Goal: Task Accomplishment & Management: Manage account settings

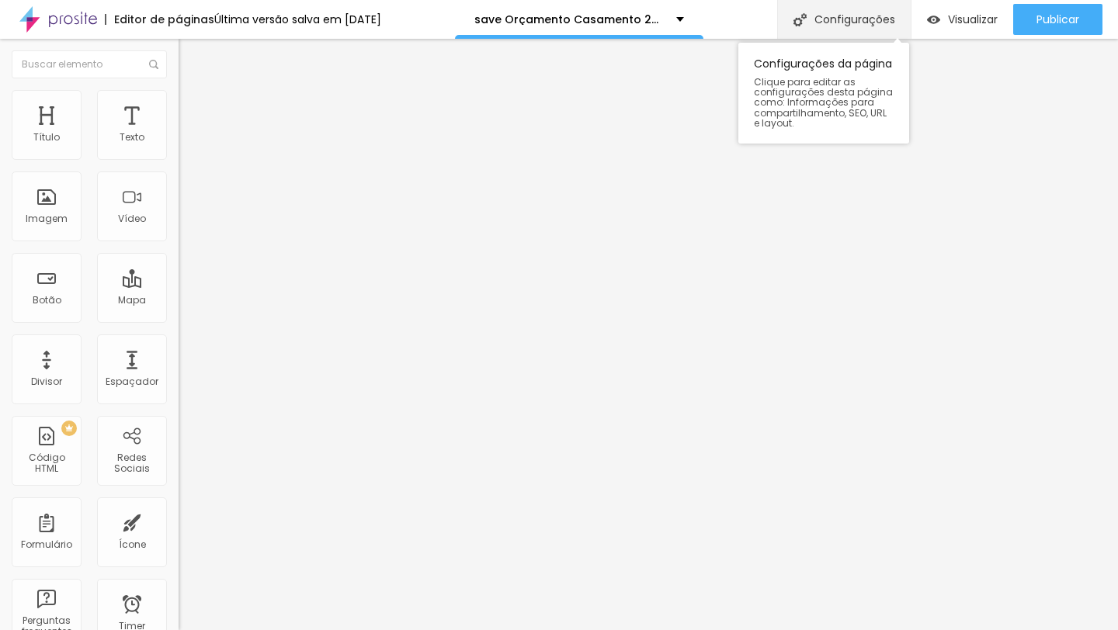
click at [830, 16] on div "Configurações" at bounding box center [844, 19] width 134 height 39
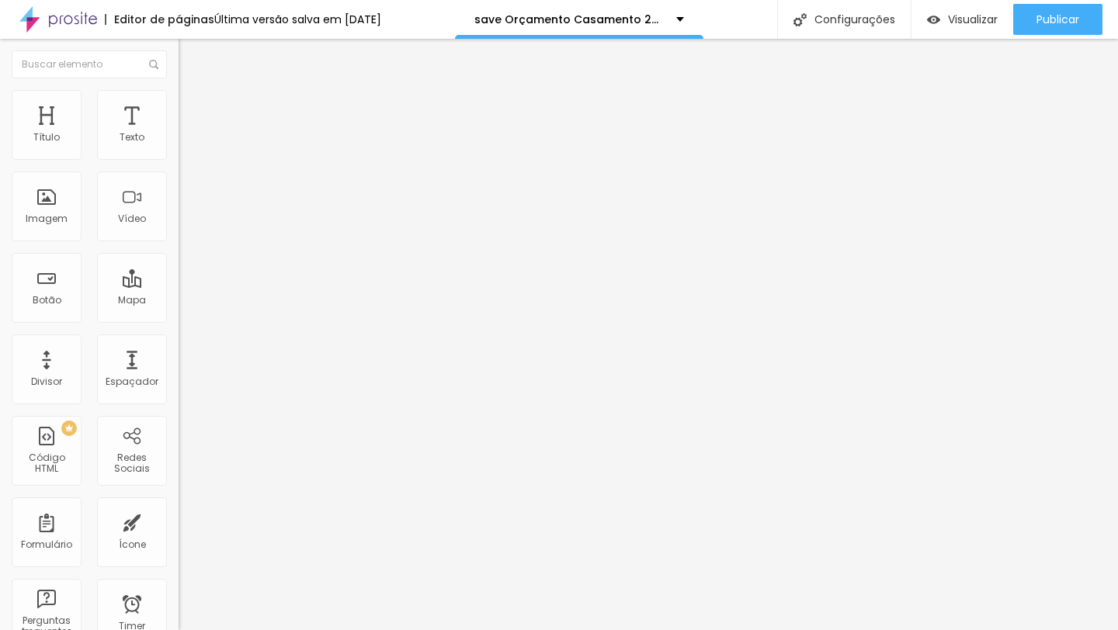
type input "Orçamento Filmagem Casamento 2026/2027"
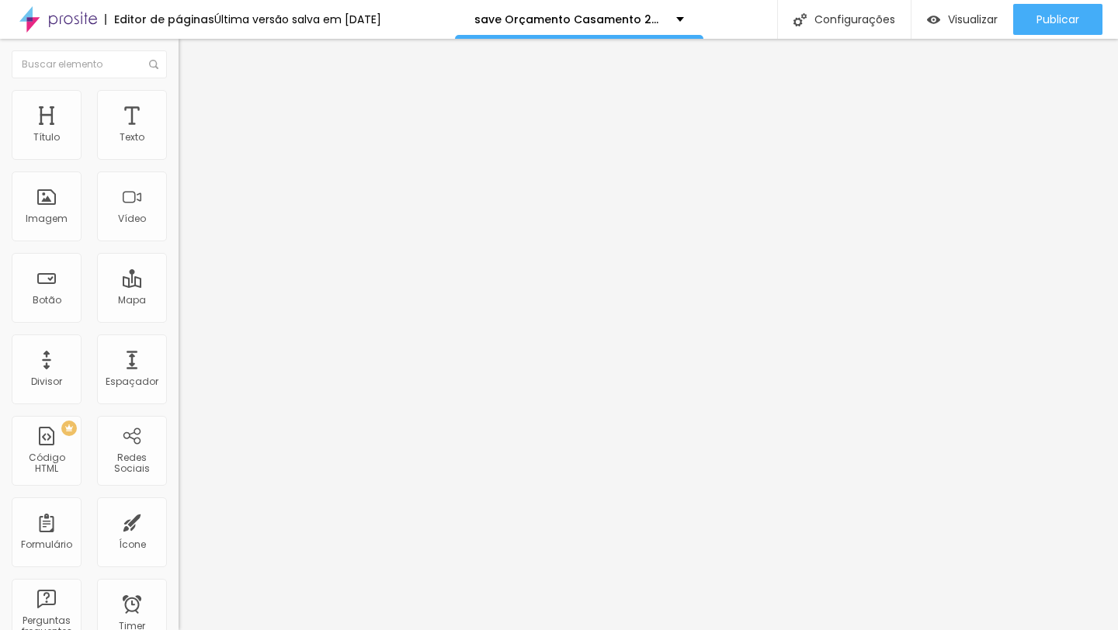
click at [841, 629] on div "Configurações da página" at bounding box center [559, 641] width 1118 height 23
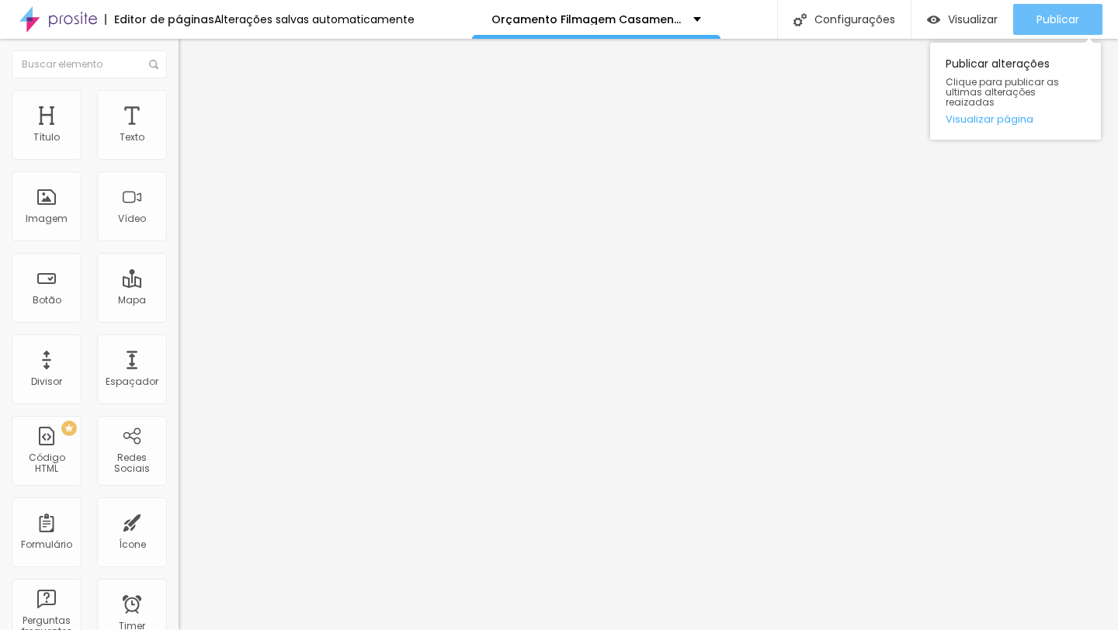
click at [1077, 26] on span "Publicar" at bounding box center [1057, 19] width 43 height 12
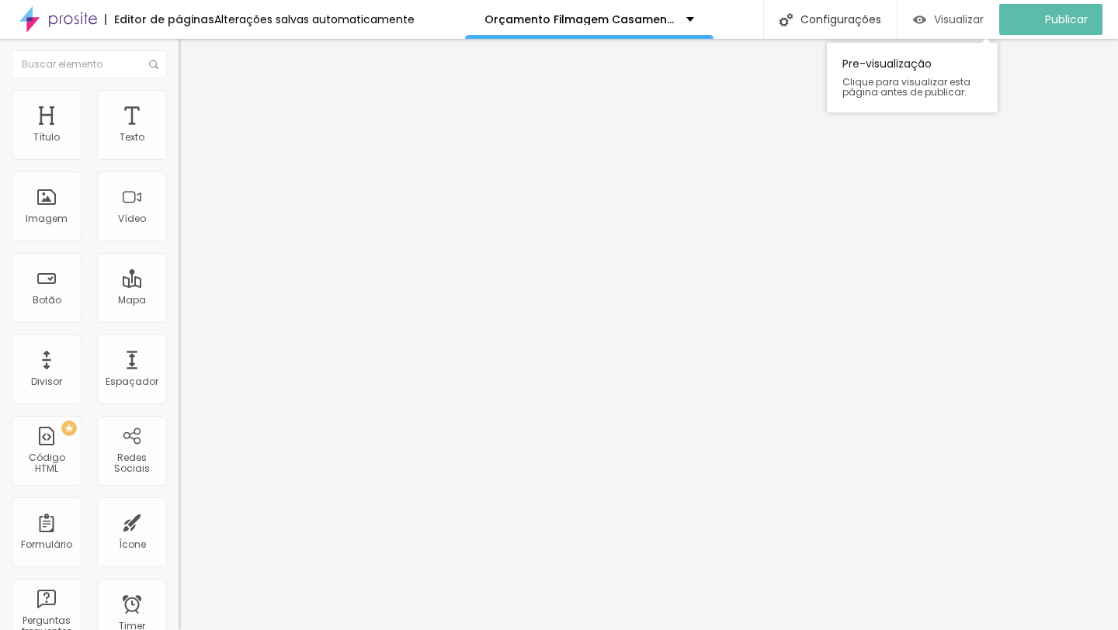
click at [941, 26] on div "Visualizar" at bounding box center [948, 19] width 71 height 31
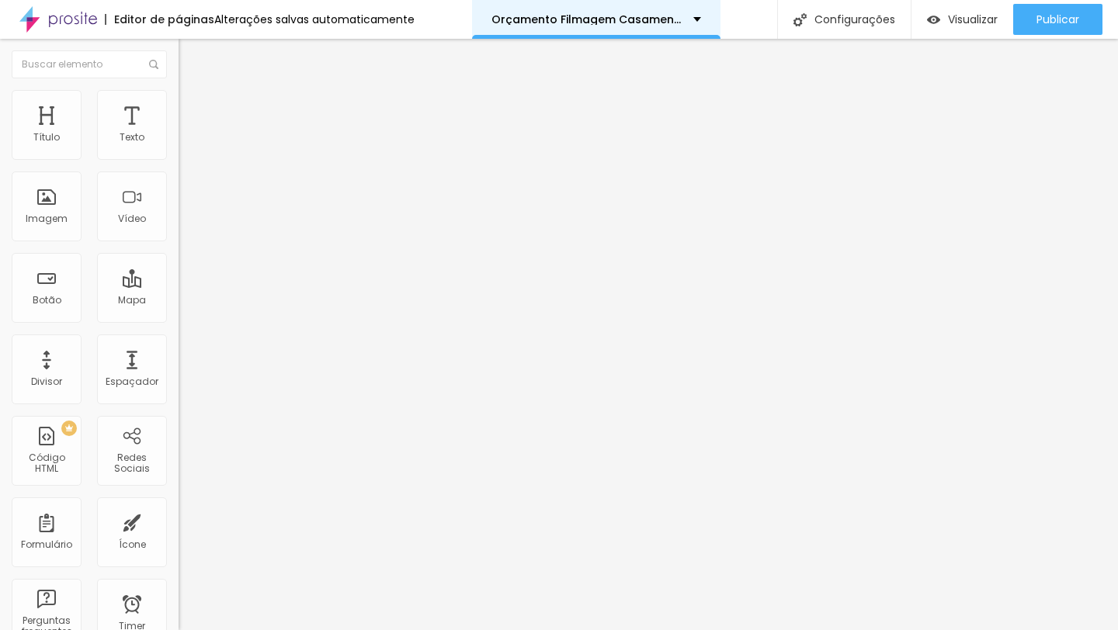
click at [644, 24] on p "Orçamento Filmagem Casamento 2026/2027" at bounding box center [586, 19] width 190 height 11
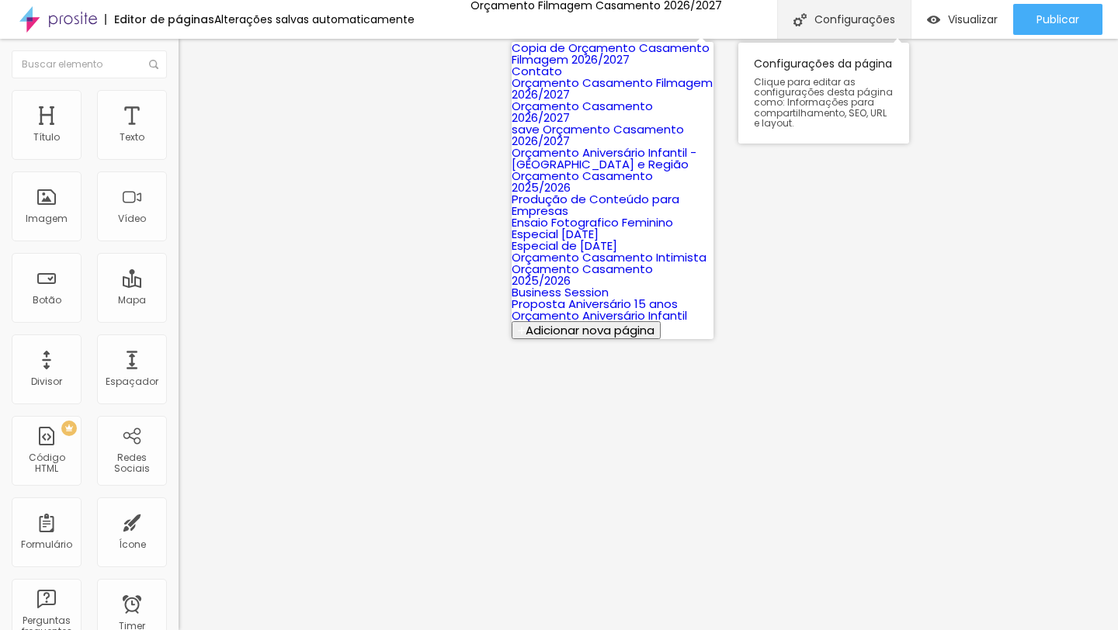
click at [813, 9] on div "Configurações" at bounding box center [844, 19] width 134 height 39
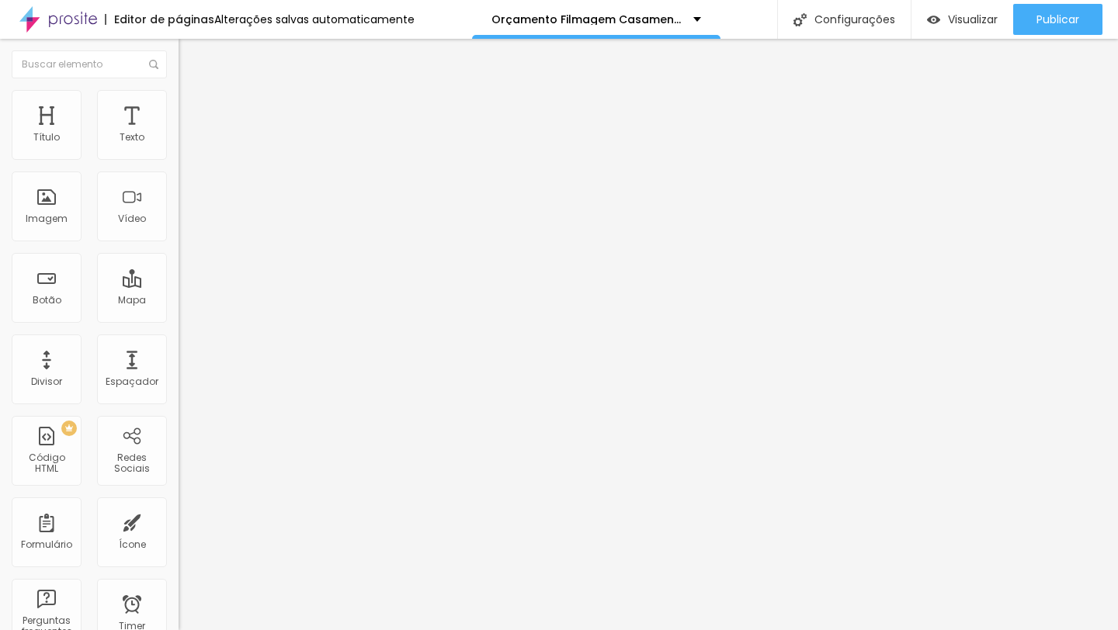
type input "/orcamento-filmagem-casamento-2026-2027"
click at [950, 16] on span "Visualizar" at bounding box center [973, 19] width 50 height 12
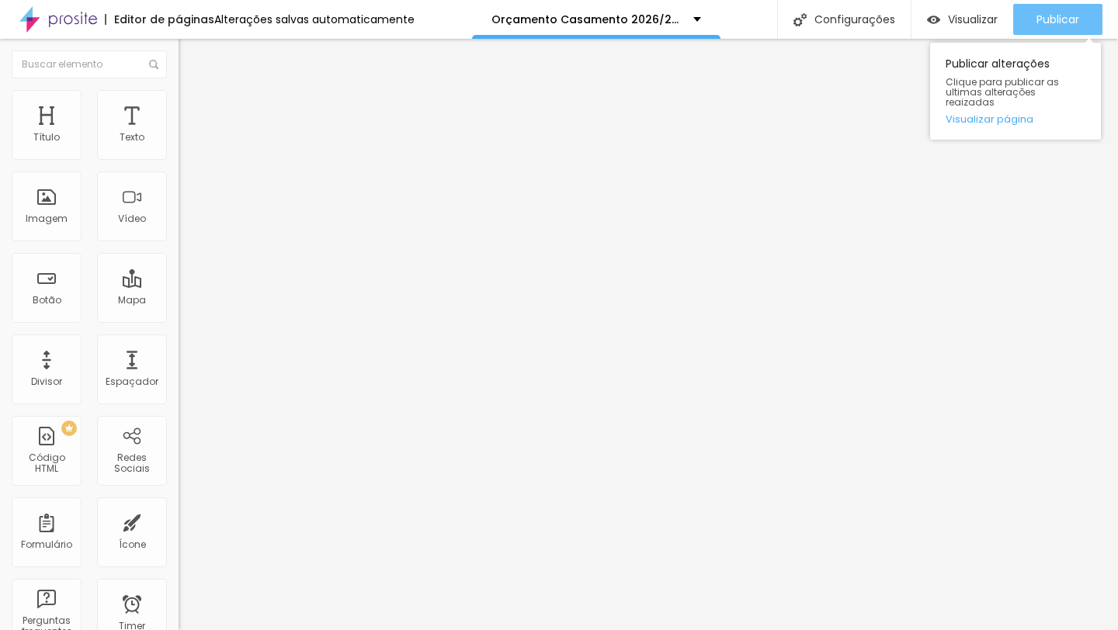
click at [1039, 28] on div "Publicar" at bounding box center [1057, 19] width 43 height 31
click at [1036, 16] on span "Publicar" at bounding box center [1057, 19] width 43 height 12
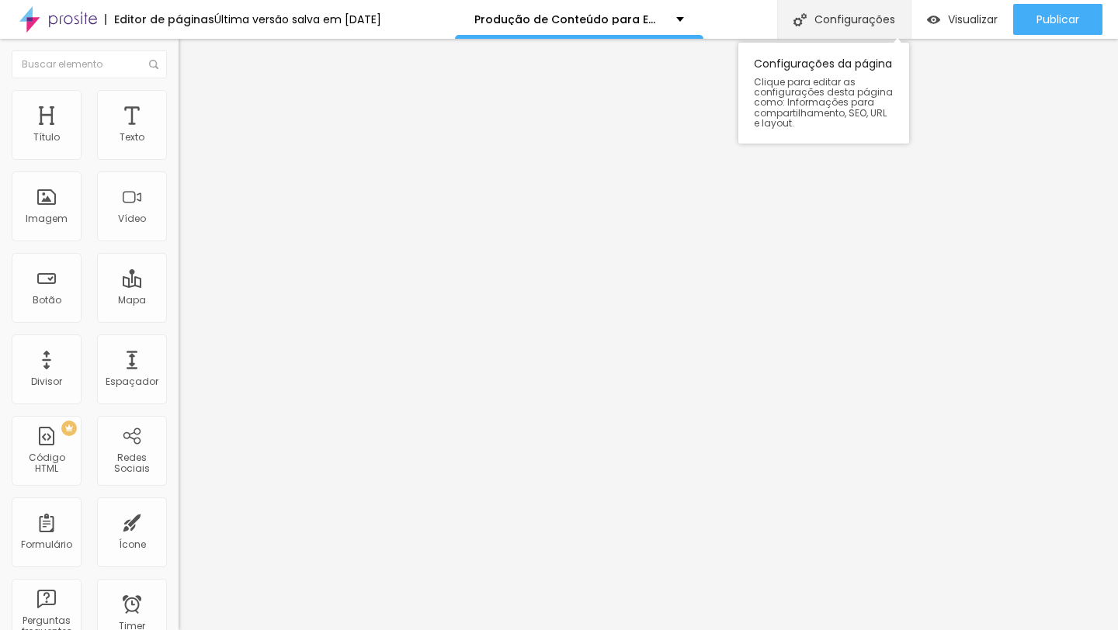
click at [865, 26] on div "Configurações" at bounding box center [844, 19] width 134 height 39
